Goal: Find specific page/section: Find specific page/section

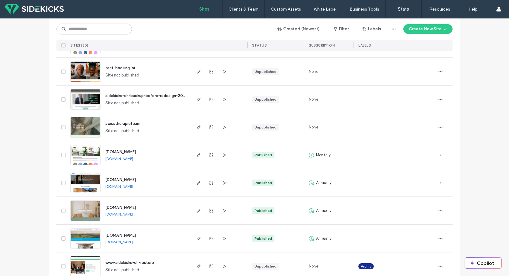
scroll to position [152, 0]
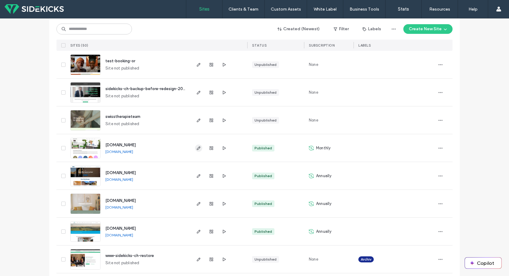
click at [195, 146] on span "button" at bounding box center [198, 147] width 7 height 7
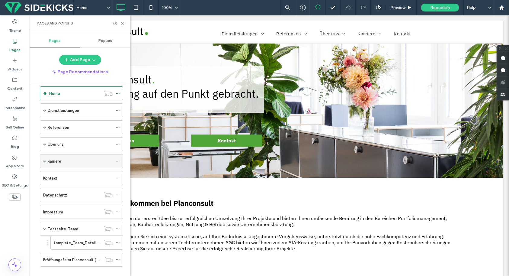
scroll to position [7, 0]
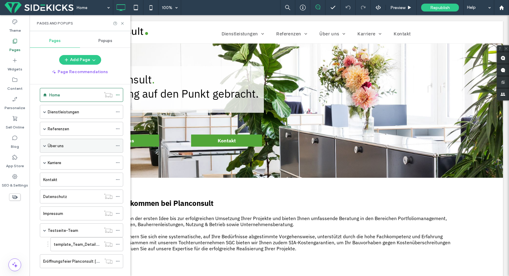
click at [46, 145] on span at bounding box center [44, 145] width 3 height 3
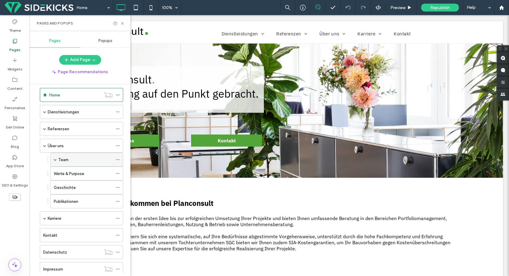
click at [73, 162] on div "Team" at bounding box center [85, 159] width 54 height 6
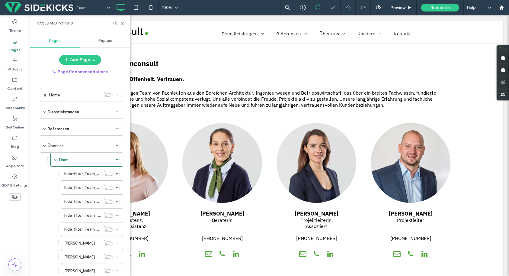
click at [124, 26] on div "Pages and Popups" at bounding box center [80, 23] width 101 height 16
drag, startPoint x: 123, startPoint y: 23, endPoint x: 83, endPoint y: 0, distance: 46.4
click at [123, 23] on icon at bounding box center [122, 23] width 5 height 5
